Goal: Obtain resource: Download file/media

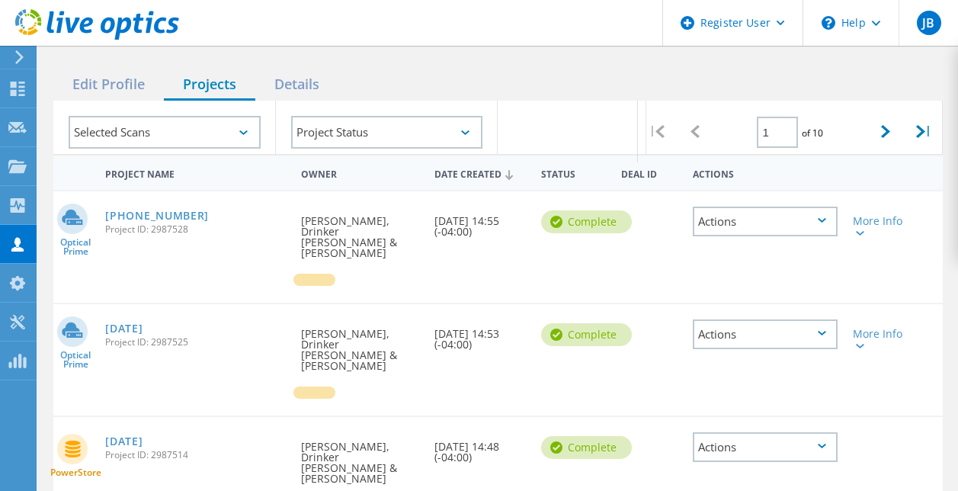
scroll to position [208, 0]
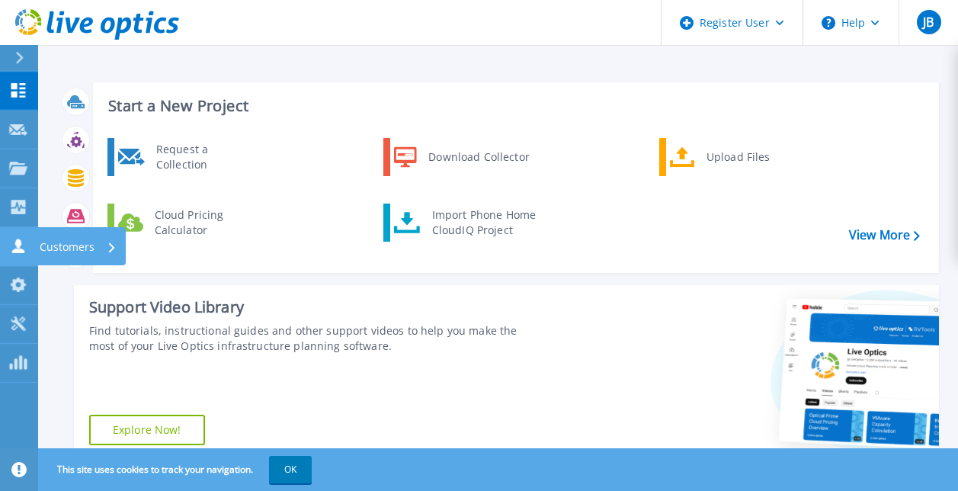
click at [14, 248] on icon at bounding box center [18, 246] width 18 height 14
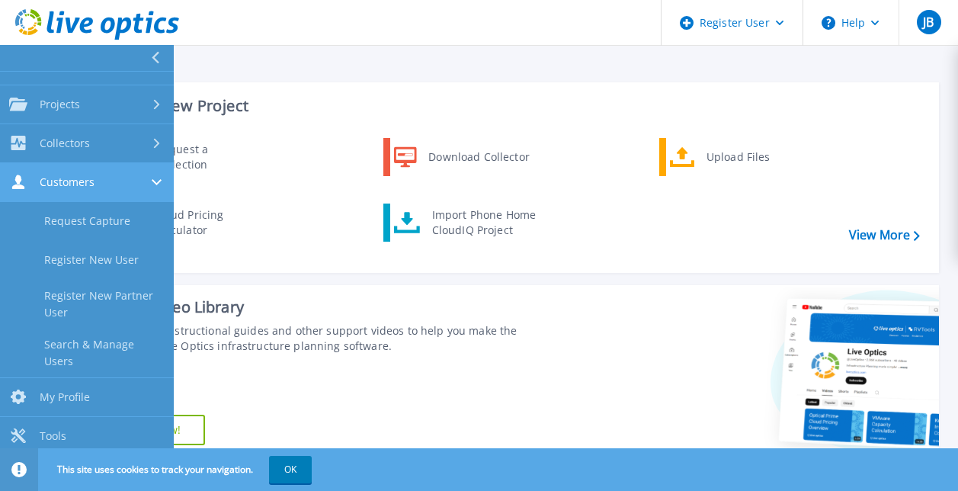
scroll to position [64, 0]
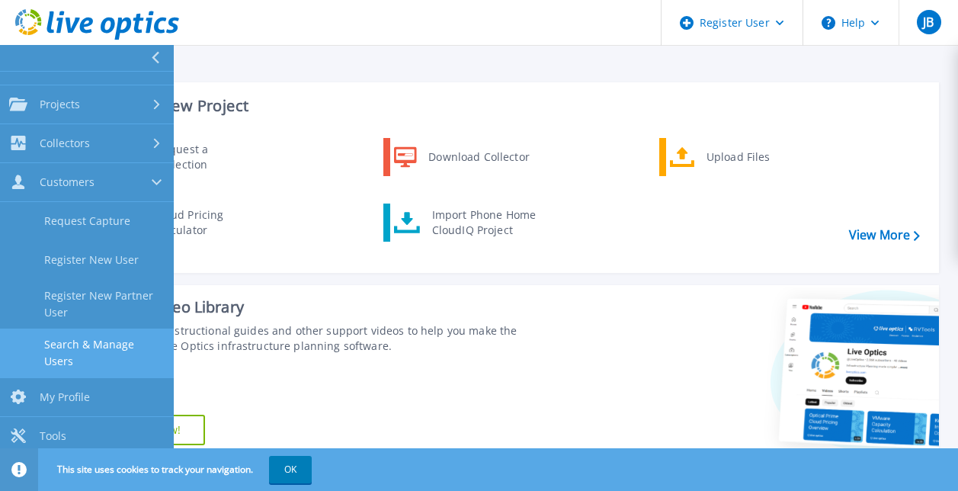
click at [67, 362] on link "Search & Manage Users" at bounding box center [87, 352] width 174 height 49
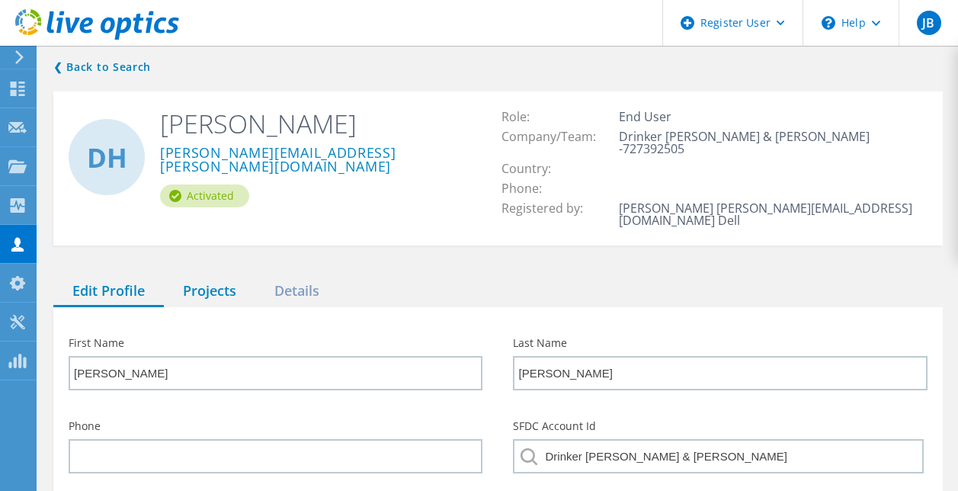
click at [235, 276] on div "Projects" at bounding box center [209, 291] width 91 height 31
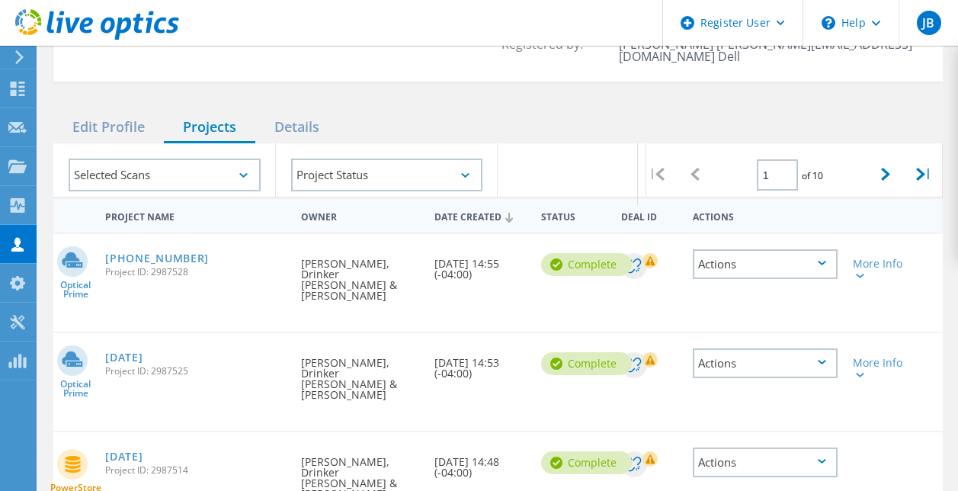
scroll to position [165, 0]
click at [152, 252] on link "[PHONE_NUMBER]" at bounding box center [157, 257] width 104 height 11
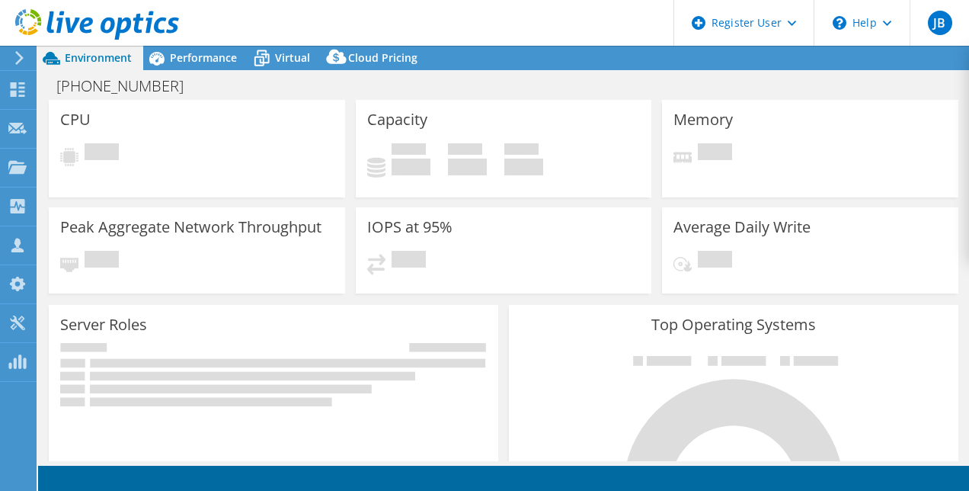
select select "USD"
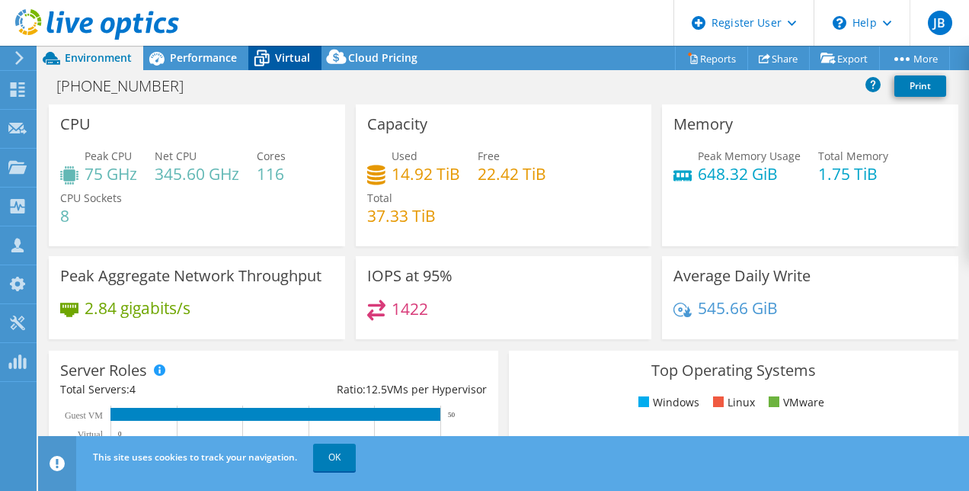
click at [263, 58] on icon at bounding box center [262, 59] width 15 height 12
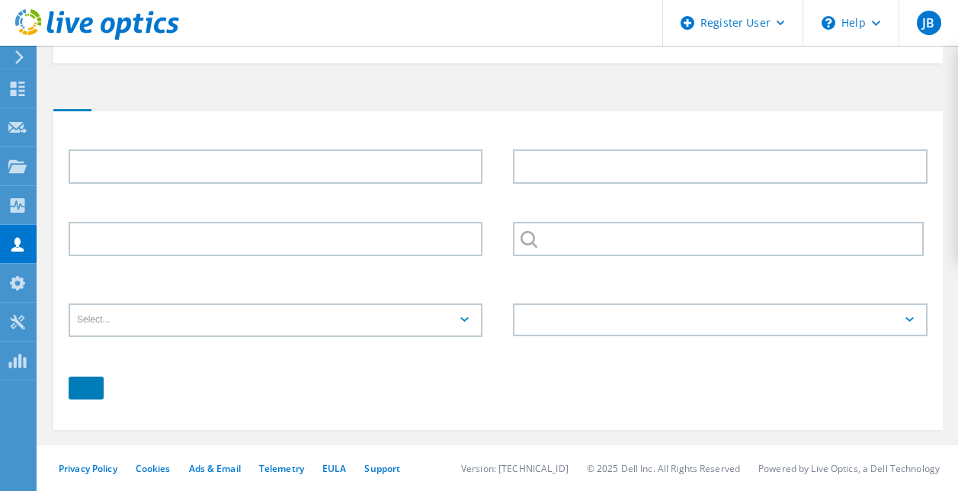
type input "[PERSON_NAME]"
type input "Drinker [PERSON_NAME] & [PERSON_NAME]"
type input "English"
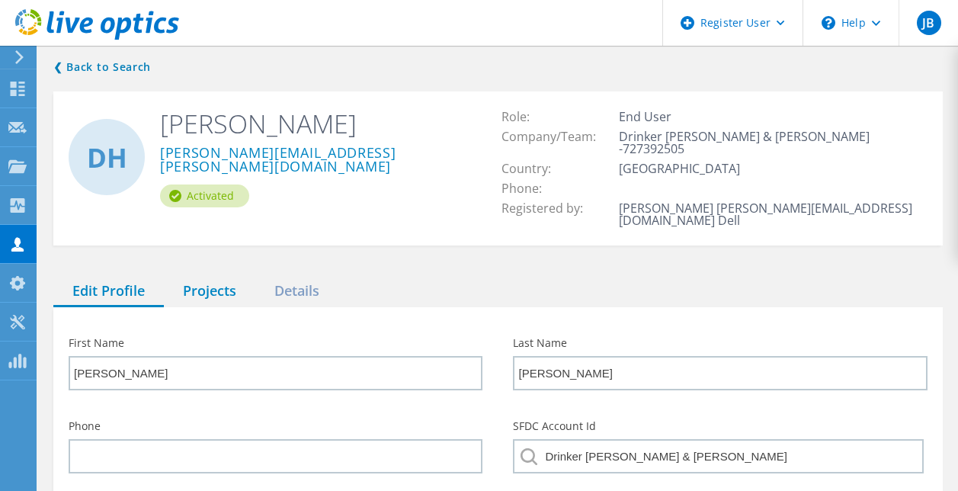
click at [232, 276] on div "Projects" at bounding box center [209, 291] width 91 height 31
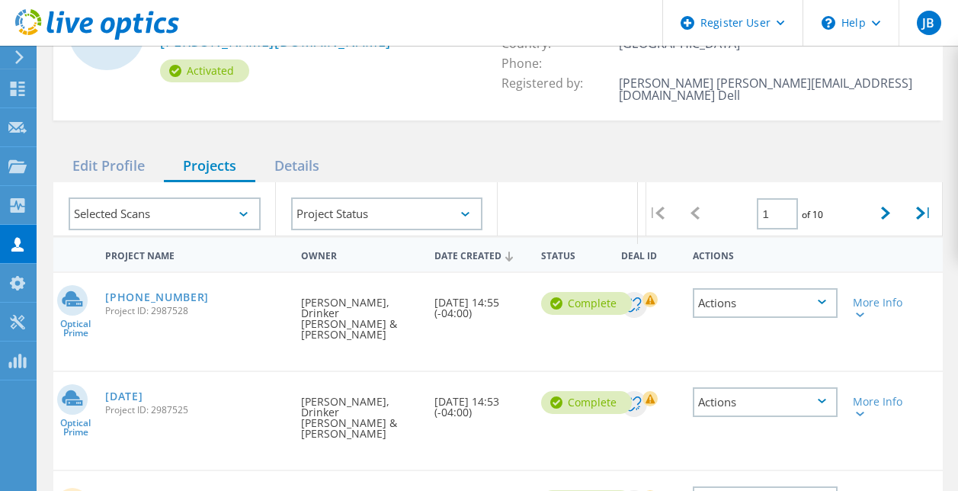
scroll to position [128, 0]
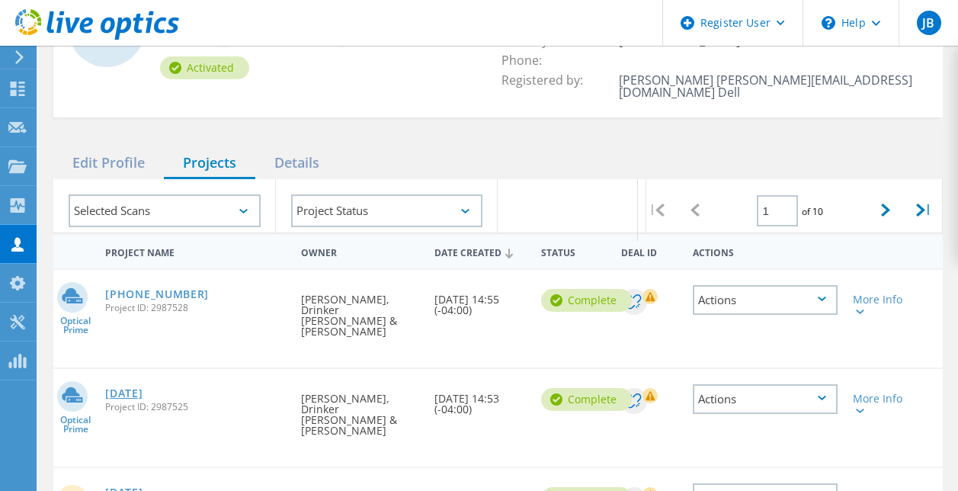
click at [124, 388] on link "[DATE]" at bounding box center [123, 393] width 37 height 11
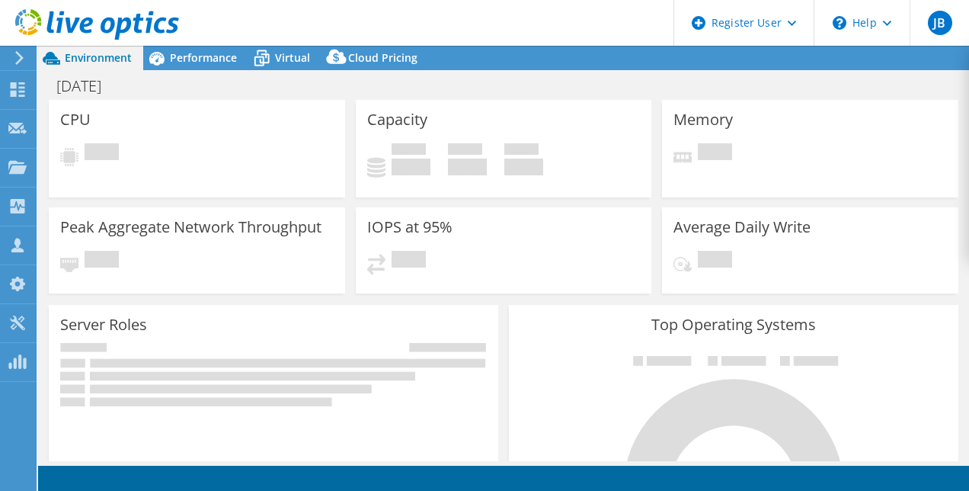
select select "USD"
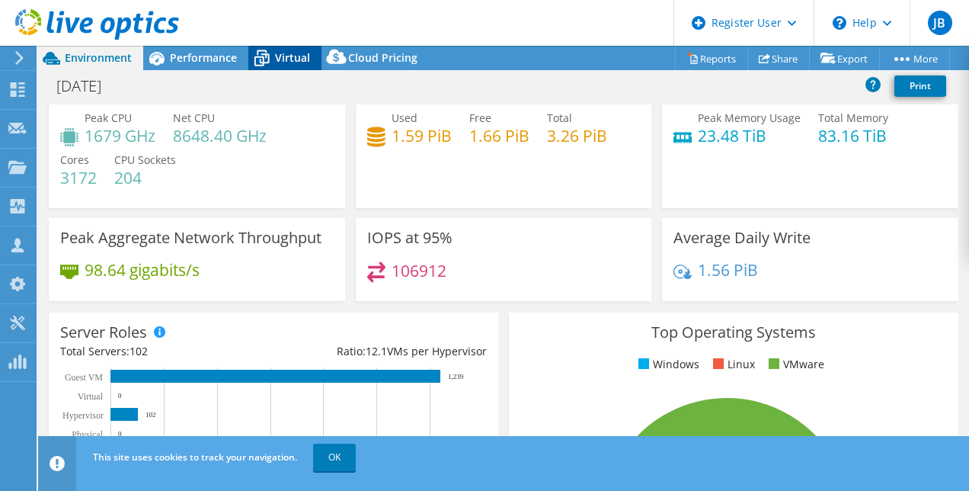
scroll to position [39, 0]
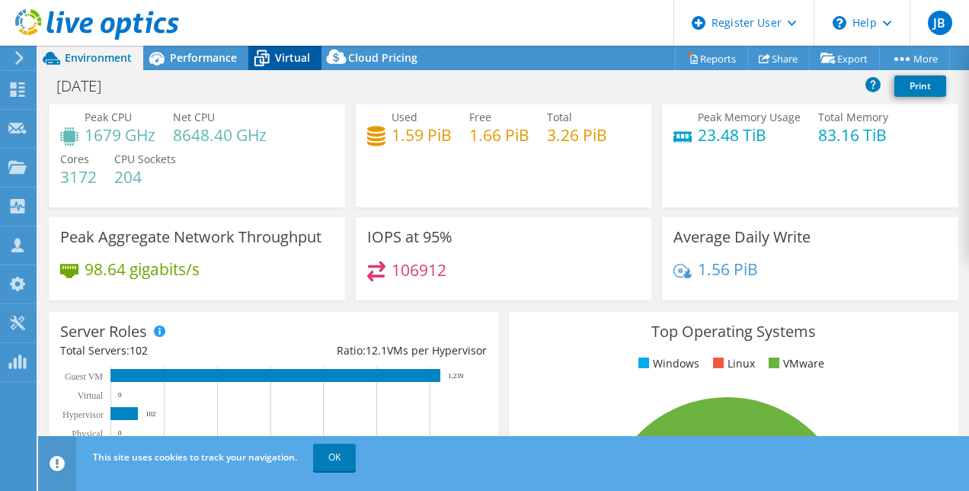
click at [274, 62] on icon at bounding box center [261, 58] width 27 height 27
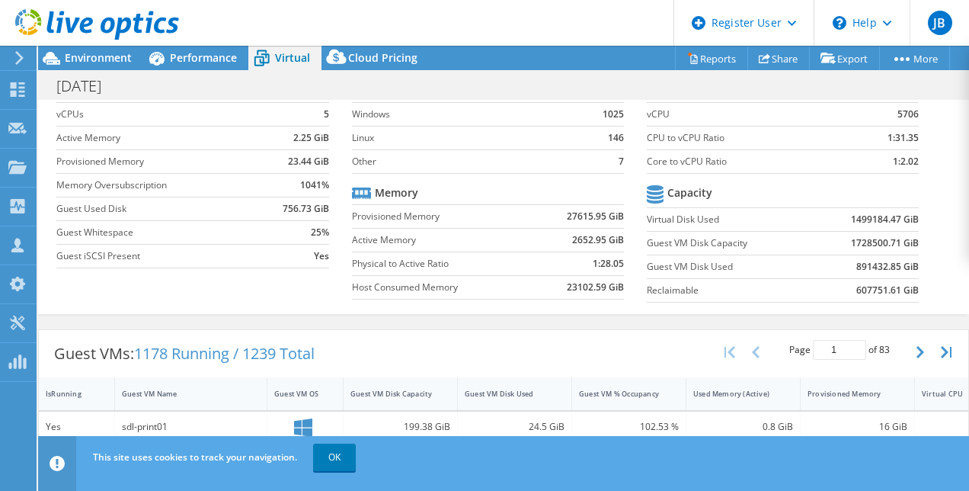
scroll to position [70, 0]
click at [857, 266] on b "891432.85 GiB" at bounding box center [888, 266] width 62 height 15
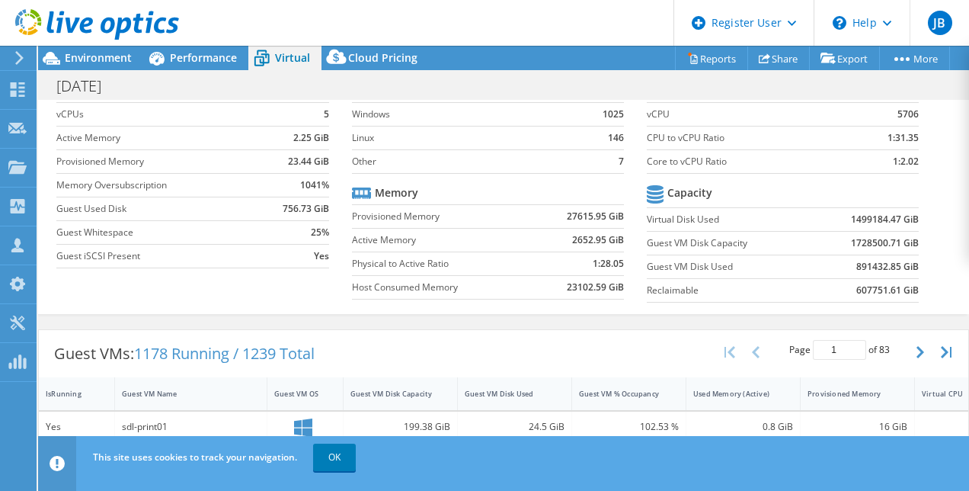
drag, startPoint x: 853, startPoint y: 266, endPoint x: 841, endPoint y: 269, distance: 12.6
click at [841, 269] on td "891432.85 GiB" at bounding box center [866, 267] width 105 height 24
drag, startPoint x: 846, startPoint y: 267, endPoint x: 879, endPoint y: 271, distance: 33.0
click at [879, 271] on b "891432.85 GiB" at bounding box center [888, 266] width 62 height 15
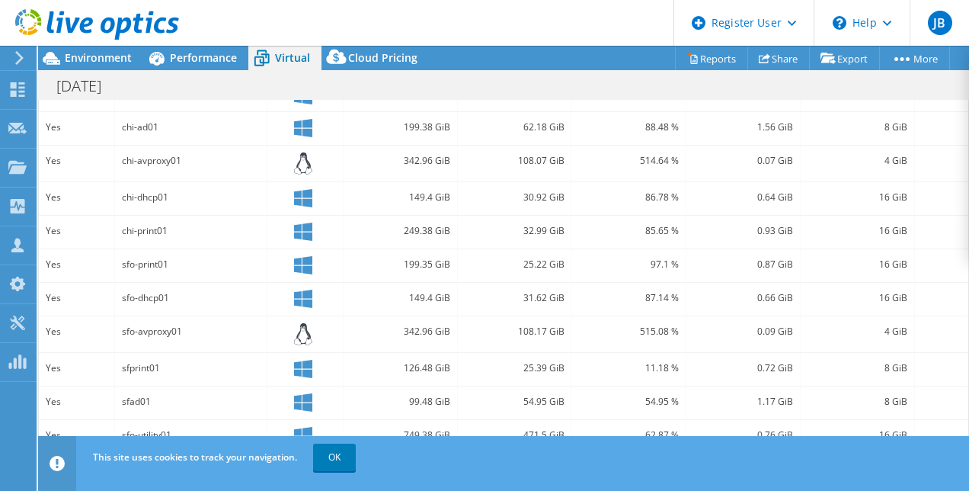
scroll to position [0, 0]
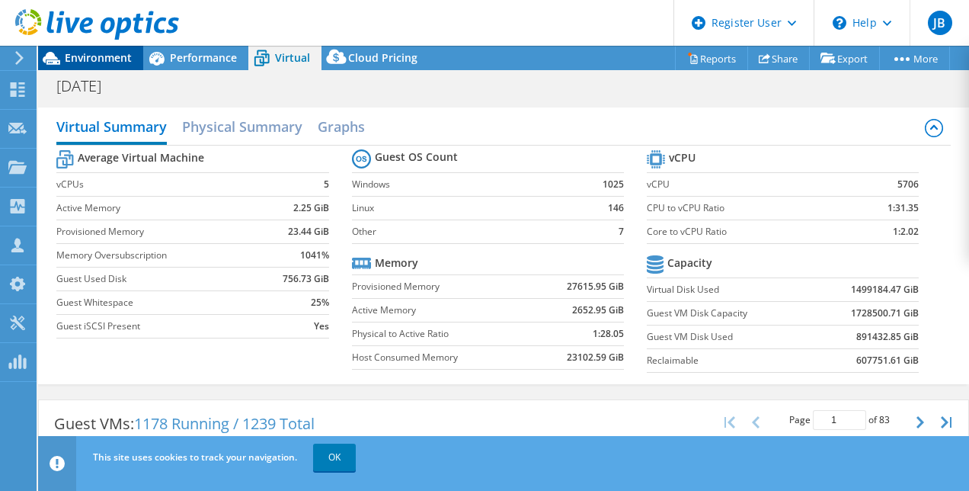
click at [91, 65] on span "Environment" at bounding box center [98, 57] width 67 height 14
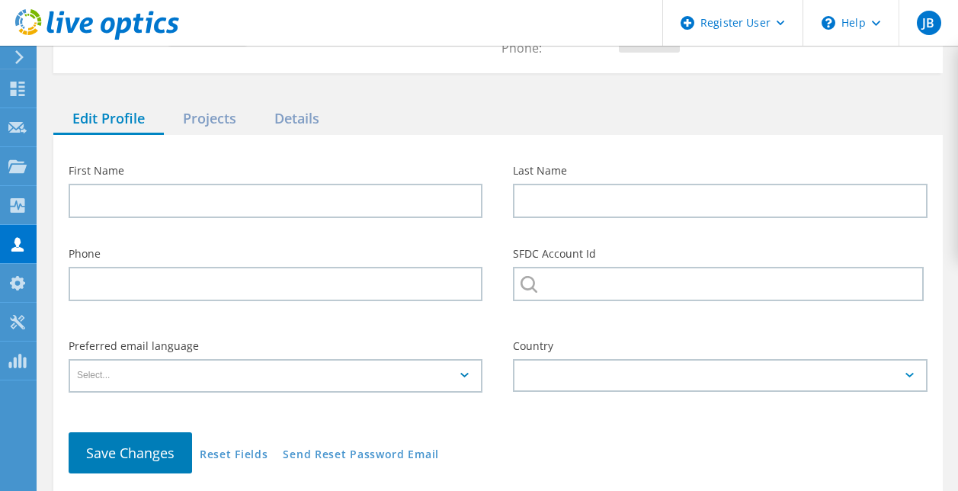
type input "David"
type input "Hoppel"
type input "Drinker [PERSON_NAME] & [PERSON_NAME]"
type input "English"
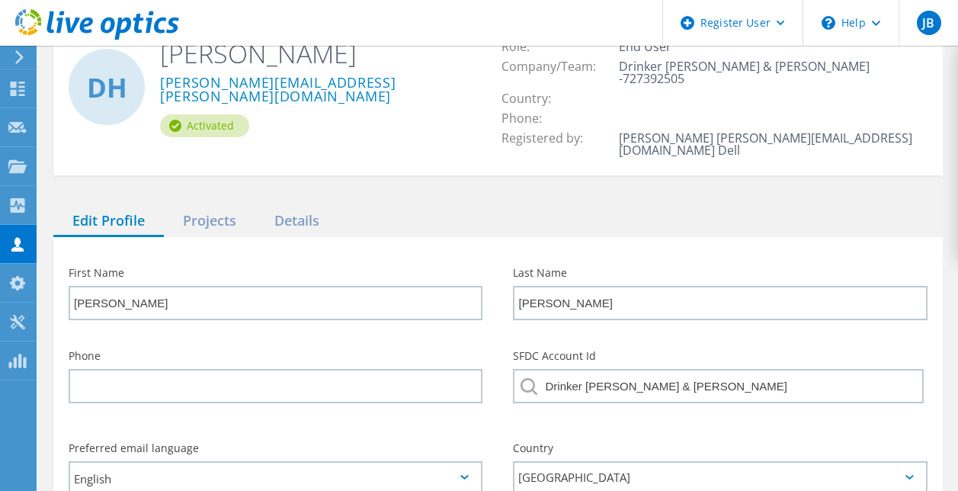
scroll to position [68, 0]
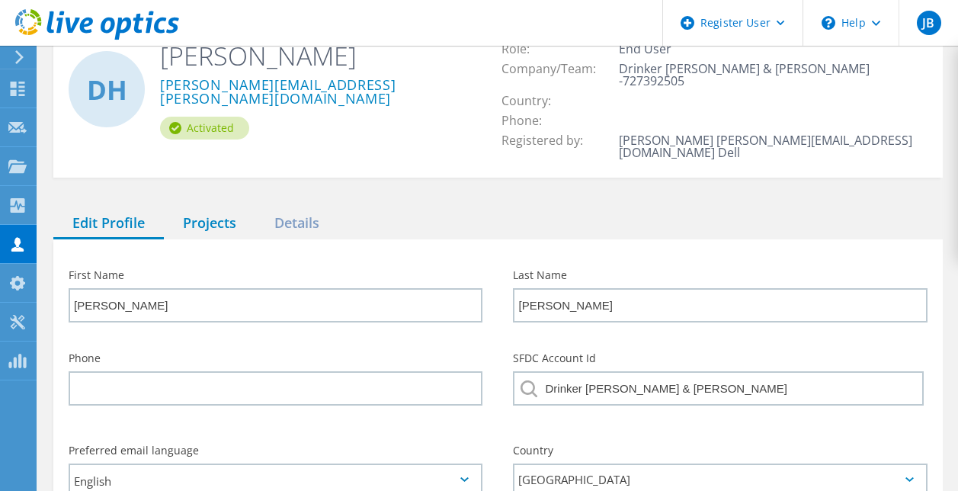
click at [225, 208] on div "Projects" at bounding box center [209, 223] width 91 height 31
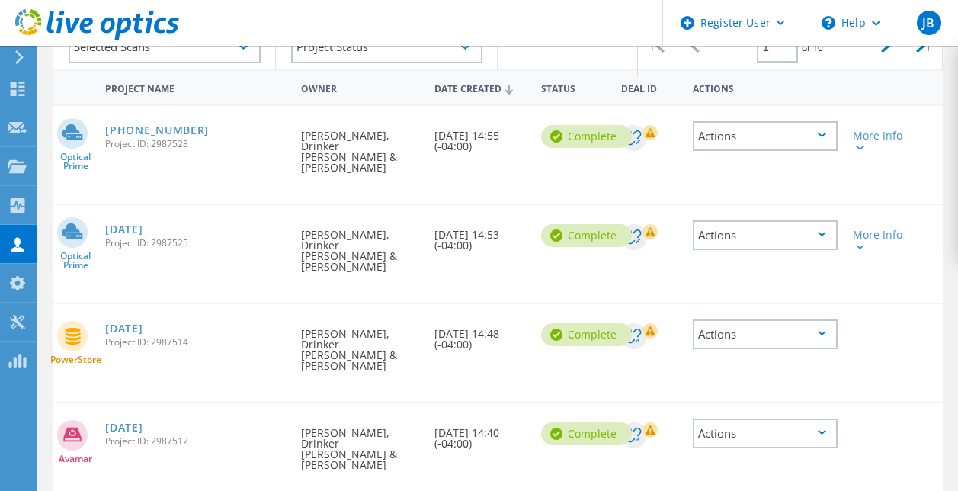
scroll to position [294, 0]
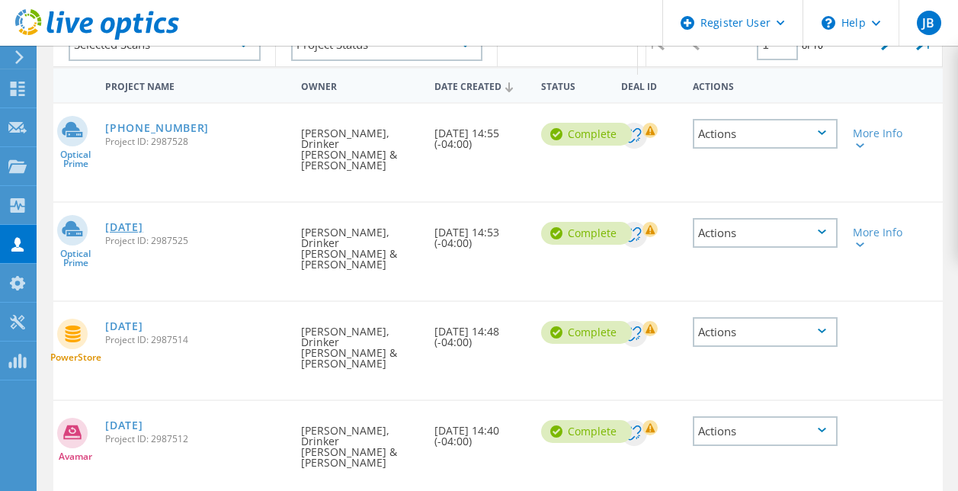
click at [129, 222] on link "[DATE]" at bounding box center [123, 227] width 37 height 11
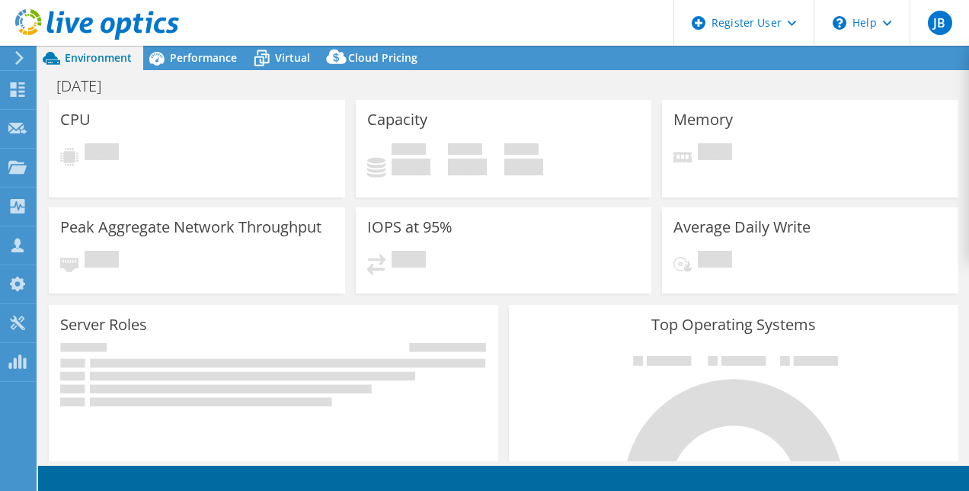
select select "USD"
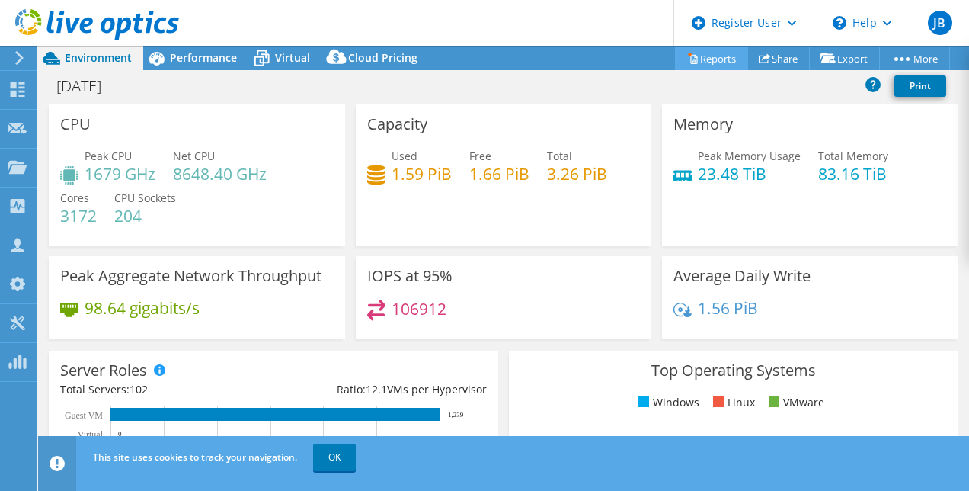
click at [698, 46] on link "Reports" at bounding box center [711, 58] width 73 height 24
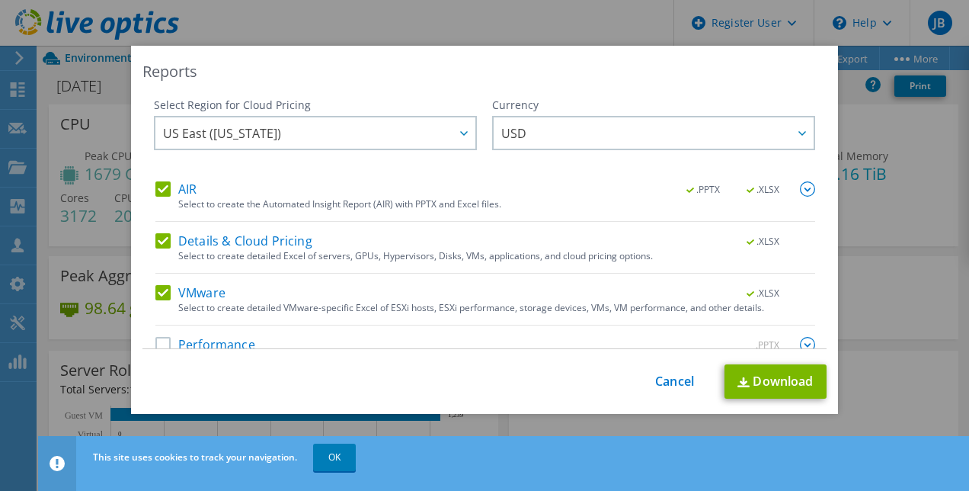
click at [183, 208] on div "Select to create the Automated Insight Report (AIR) with PPTX and Excel files." at bounding box center [496, 204] width 637 height 11
click at [156, 195] on label "AIR" at bounding box center [175, 188] width 41 height 15
click at [0, 0] on input "AIR" at bounding box center [0, 0] width 0 height 0
click at [161, 239] on label "Details & Cloud Pricing" at bounding box center [233, 240] width 157 height 15
click at [0, 0] on input "Details & Cloud Pricing" at bounding box center [0, 0] width 0 height 0
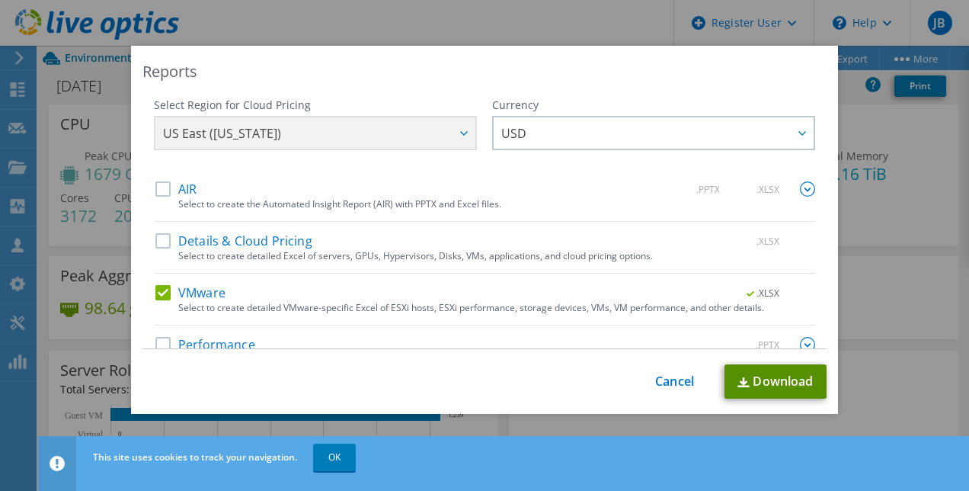
click at [738, 371] on link "Download" at bounding box center [776, 381] width 102 height 34
